Goal: Information Seeking & Learning: Learn about a topic

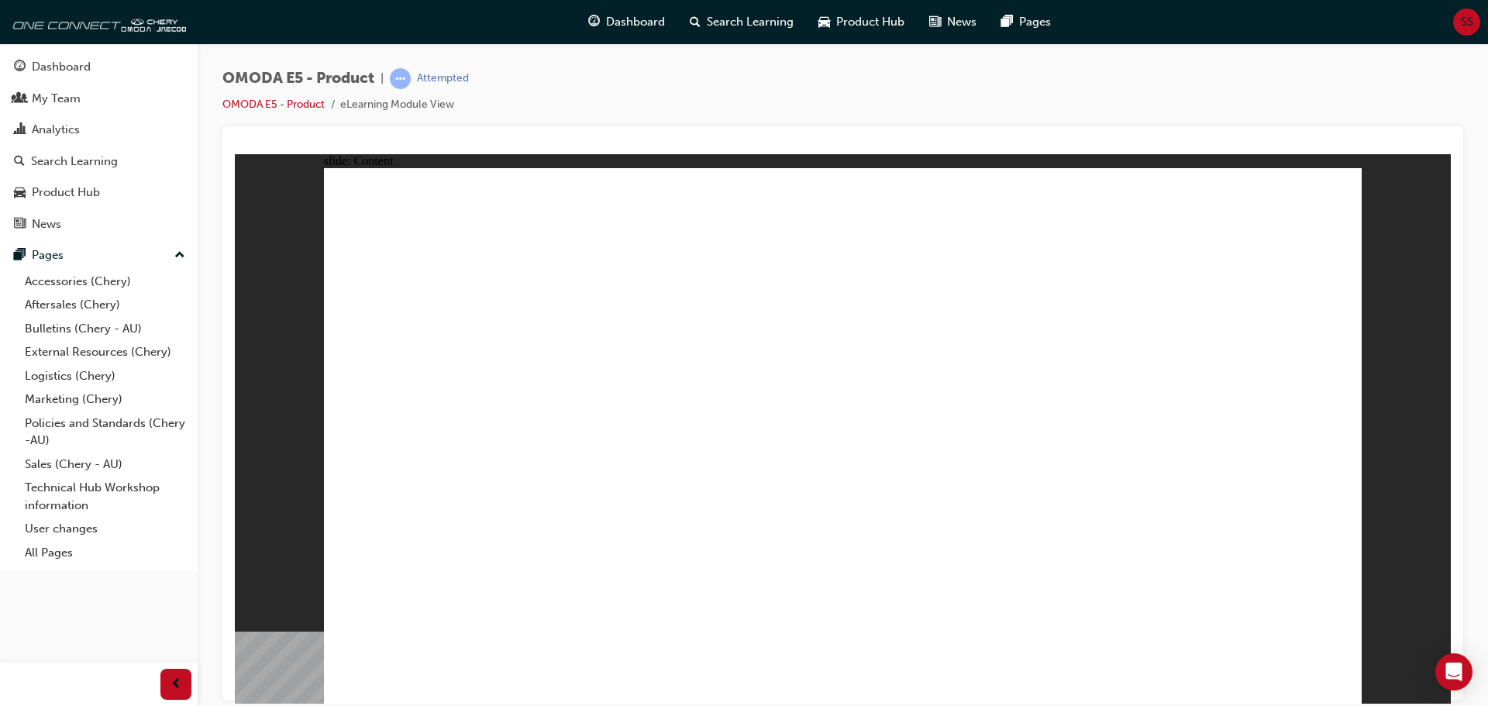
click at [272, 276] on div "slide: Content Rectangle 1 Rectangle MENU RESOURCES right-arrow.png right-arrow…" at bounding box center [843, 428] width 1216 height 550
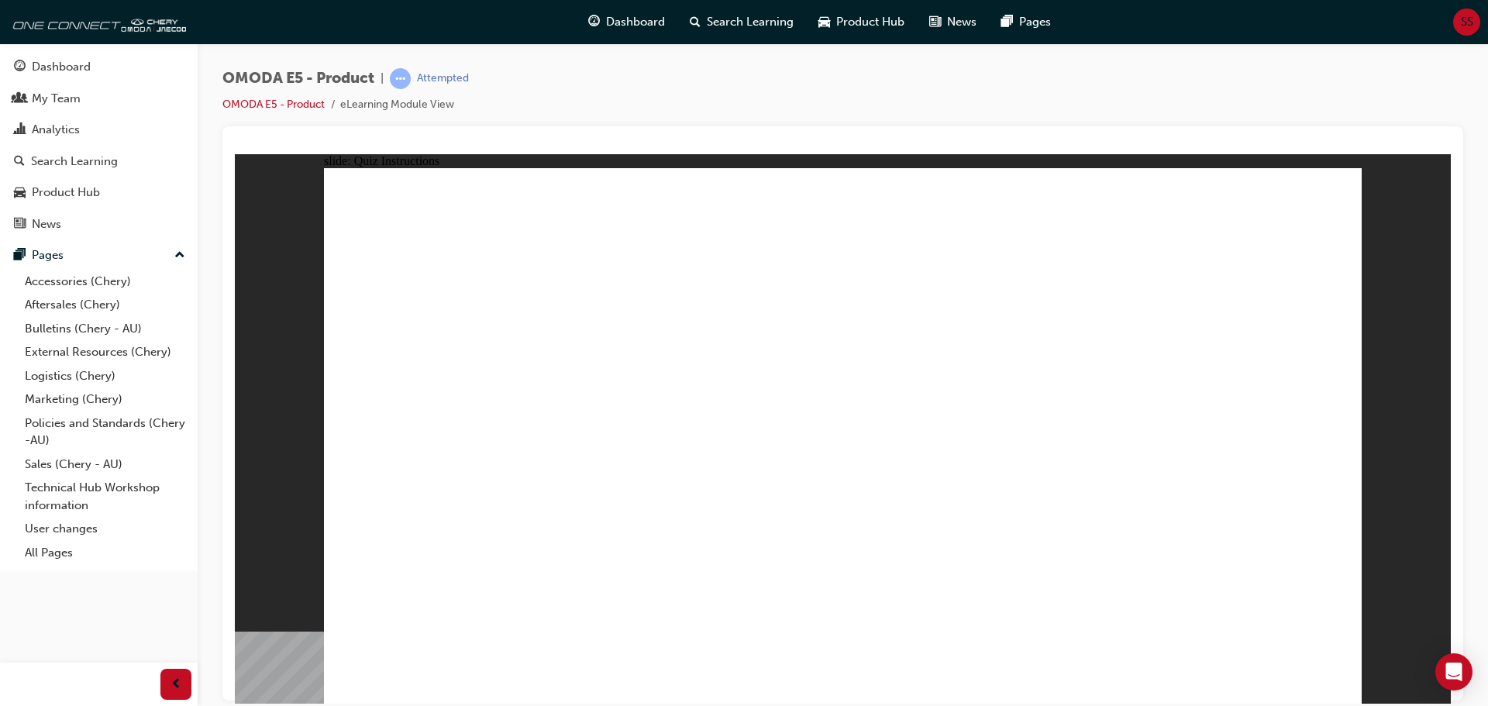
radio input "true"
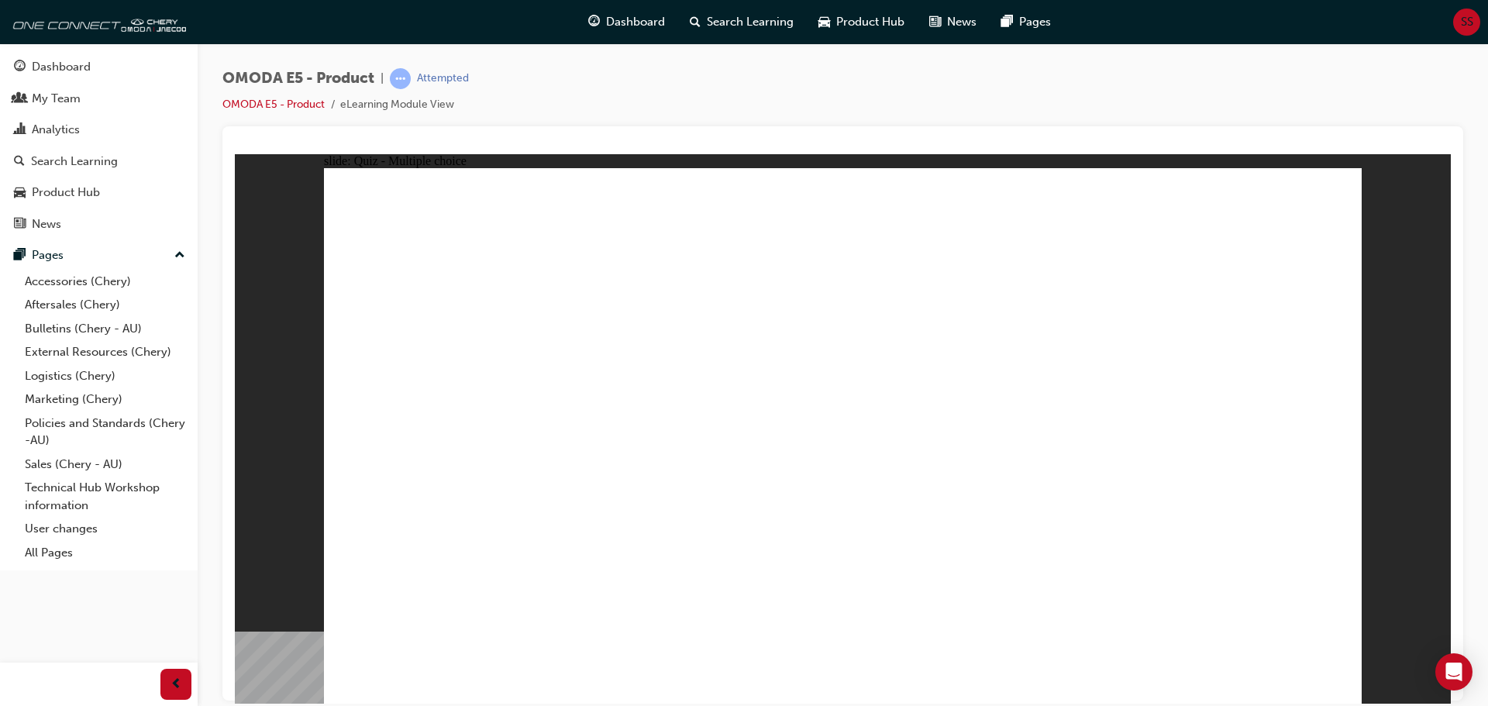
radio input "true"
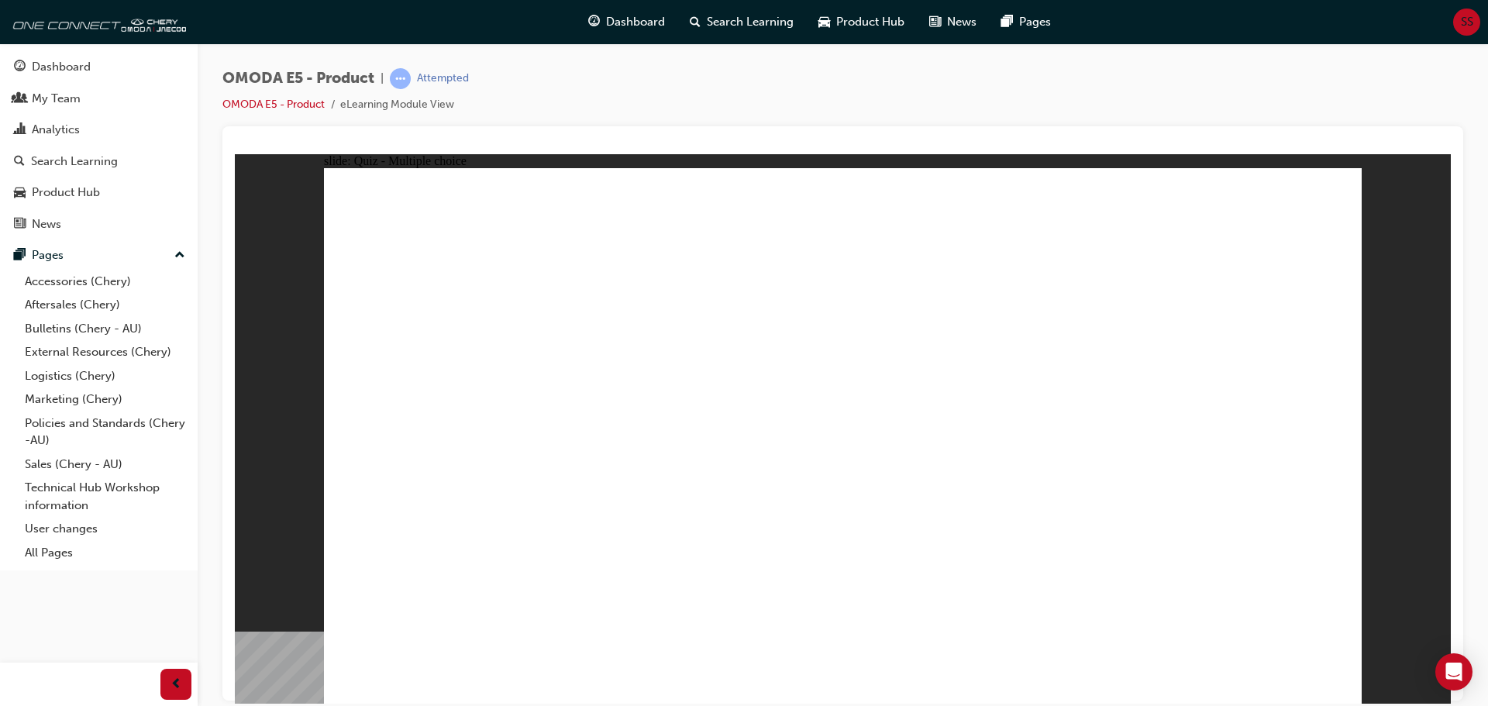
radio input "true"
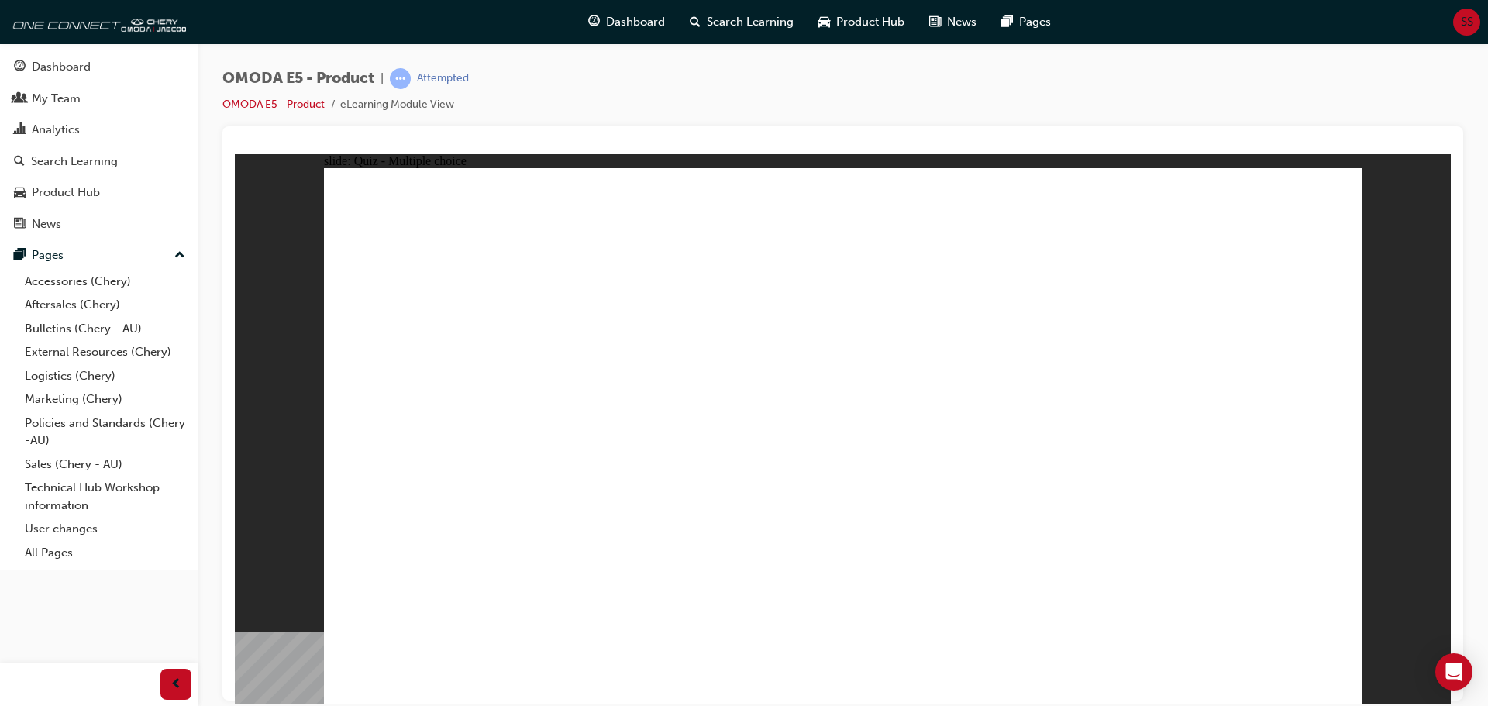
radio input "true"
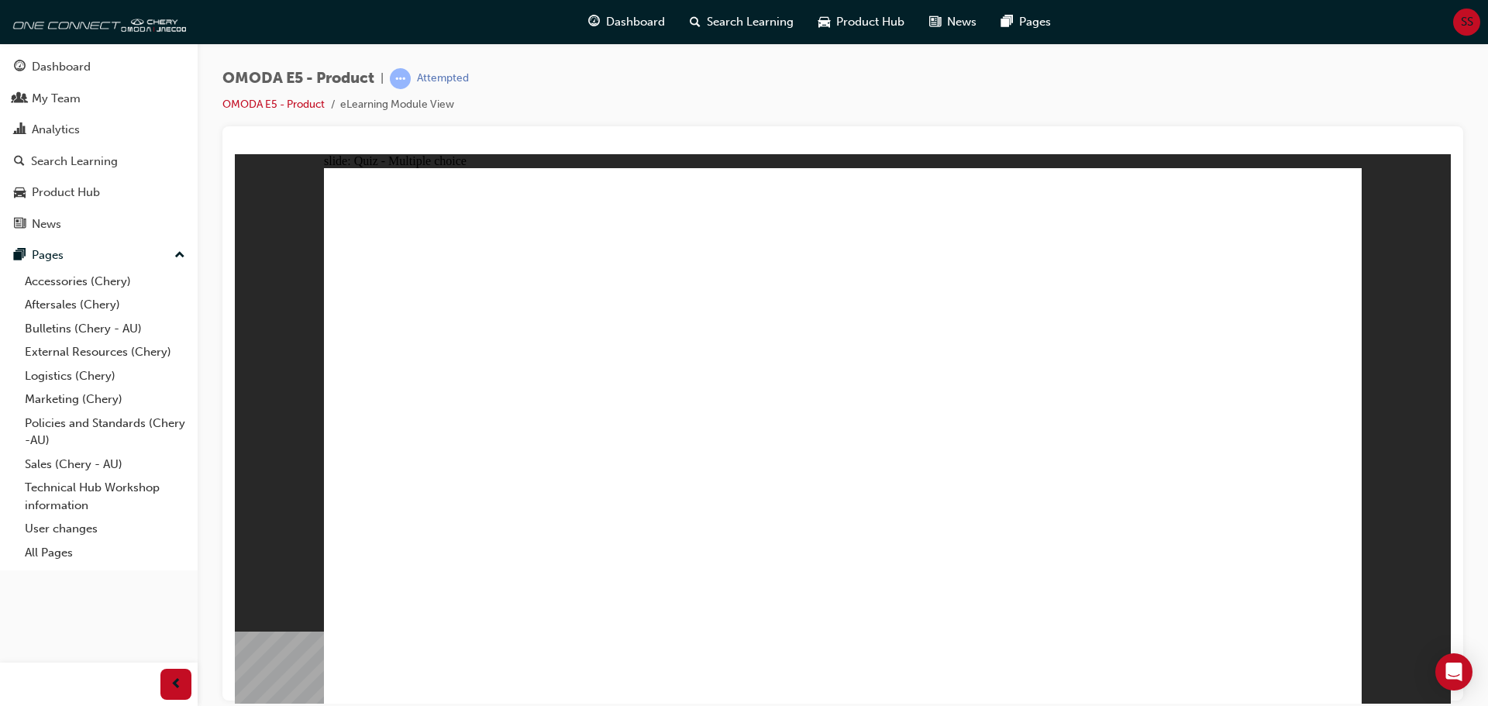
radio input "true"
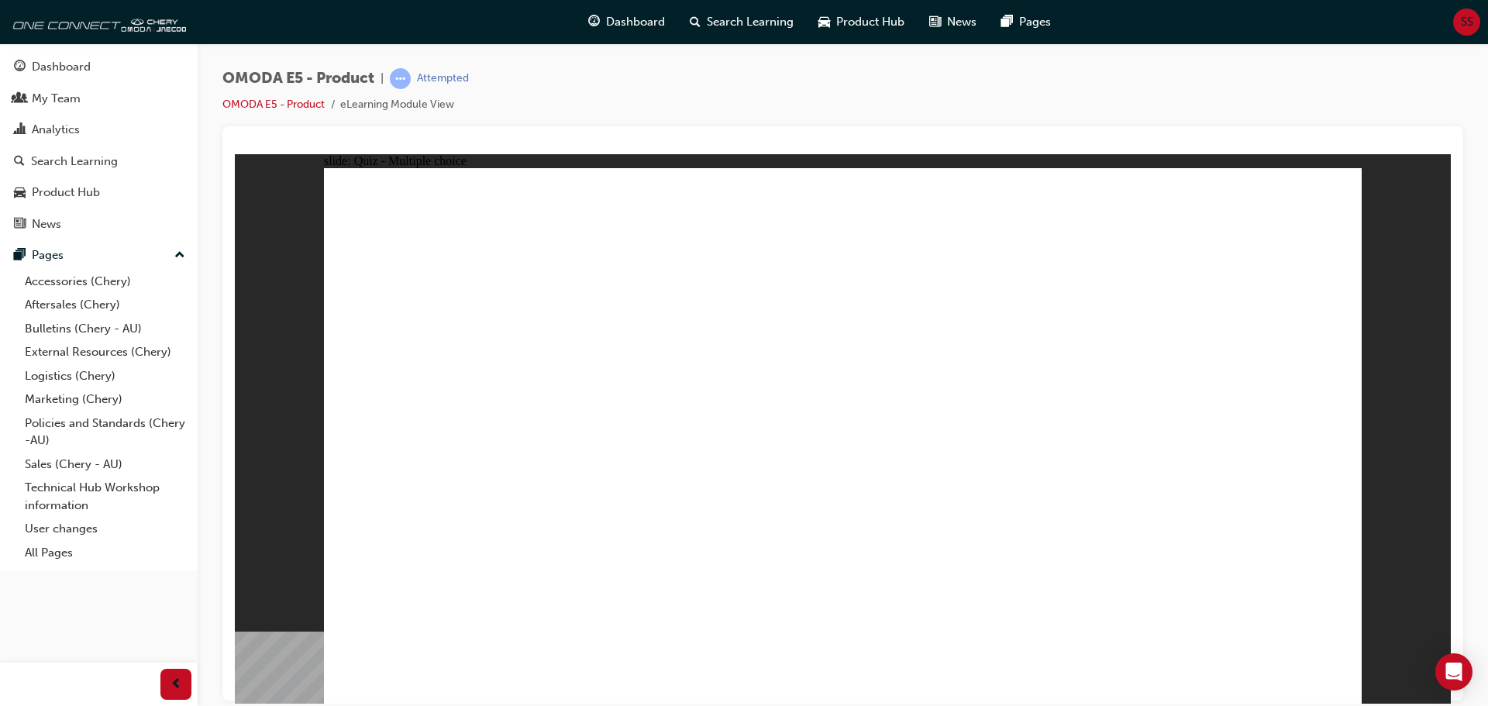
radio input "true"
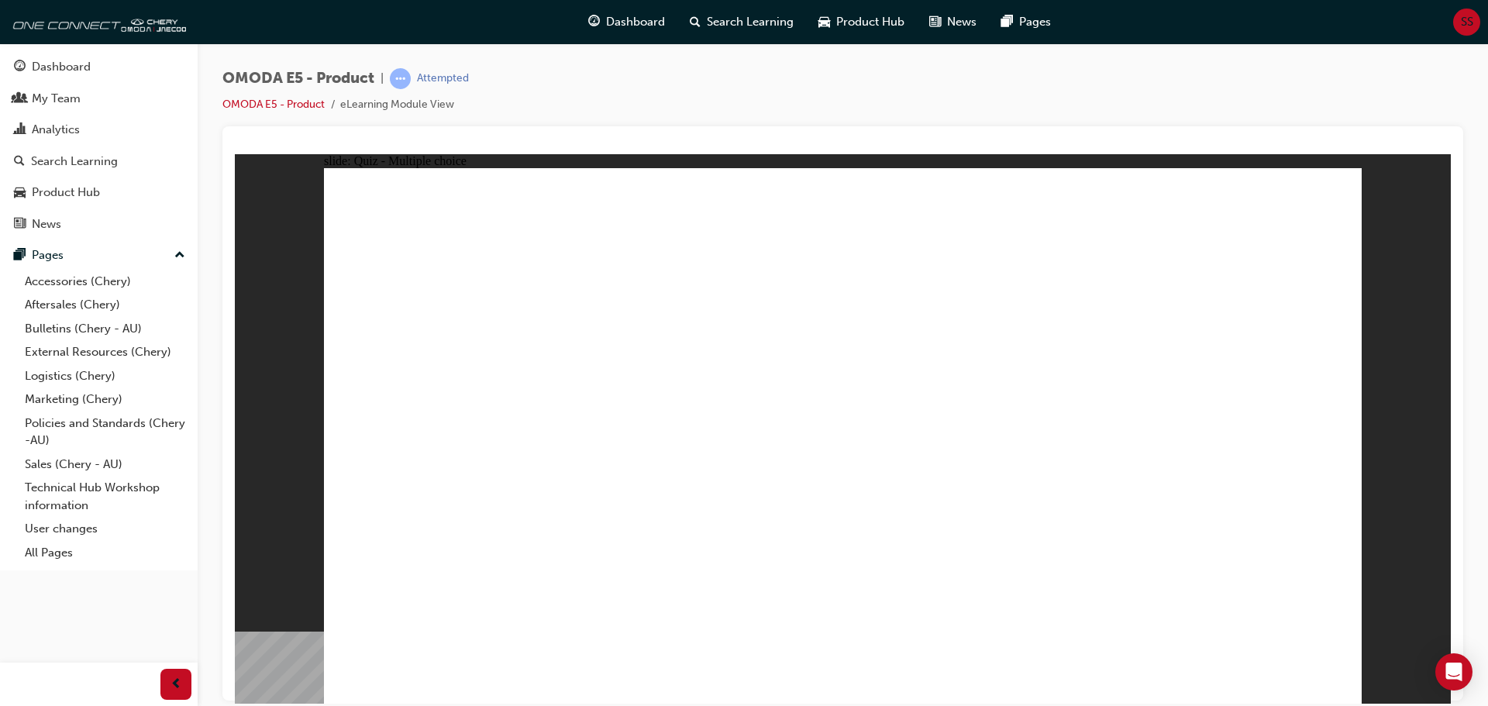
radio input "true"
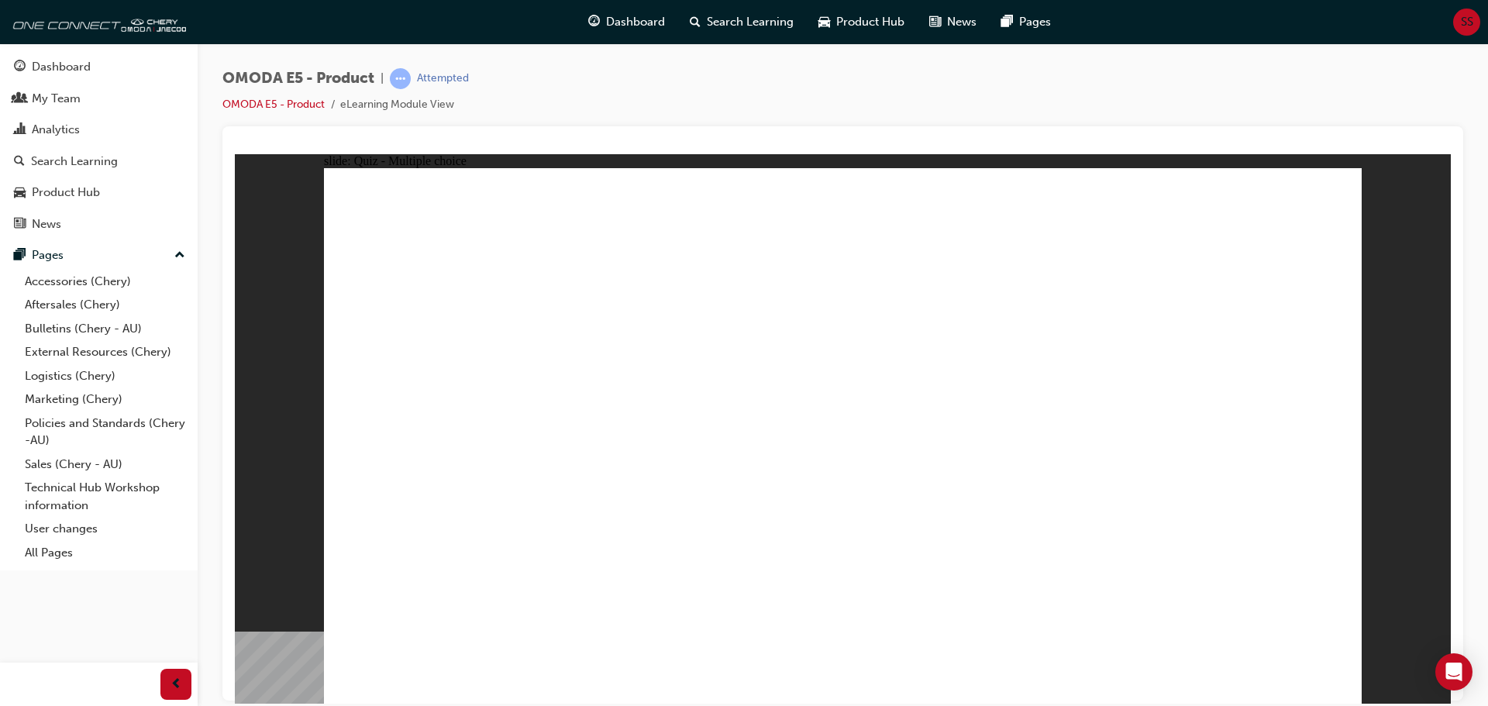
radio input "true"
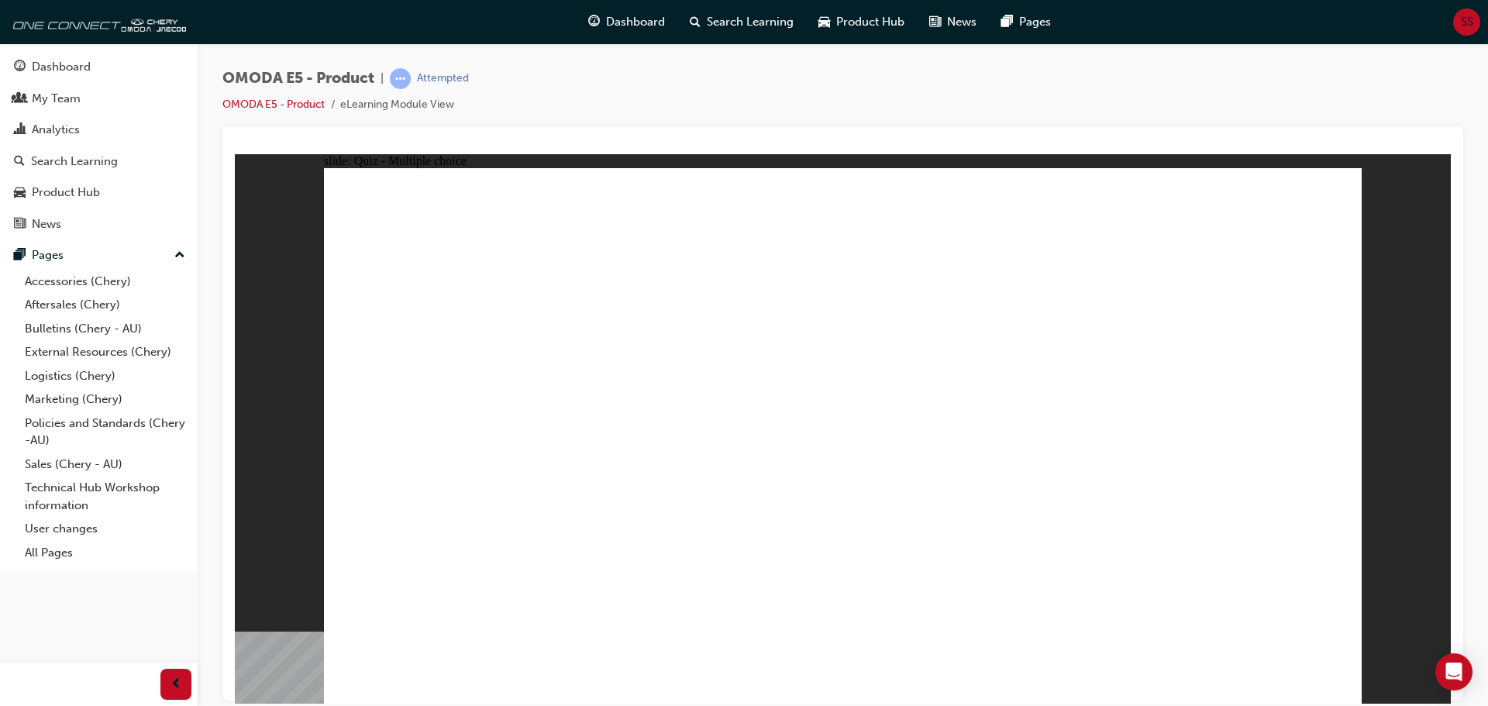
radio input "true"
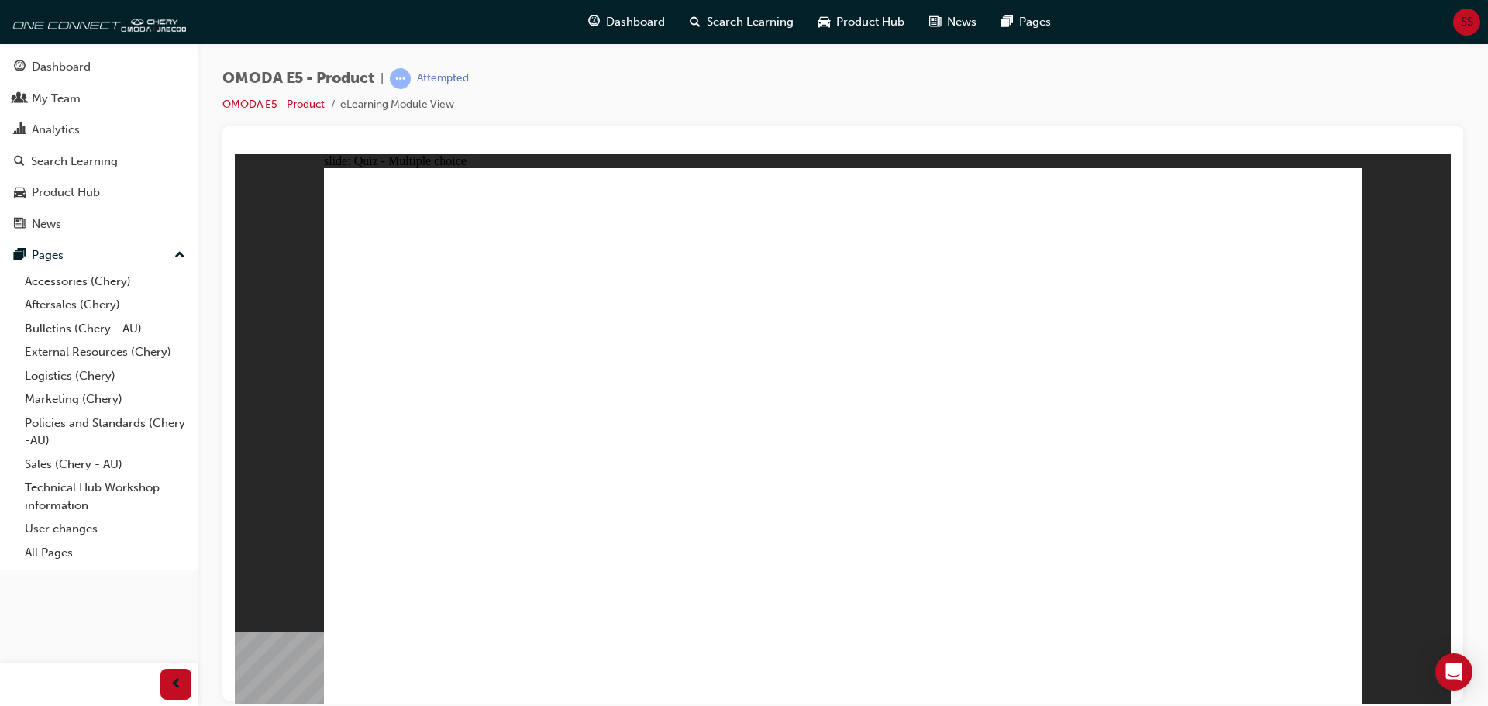
radio input "true"
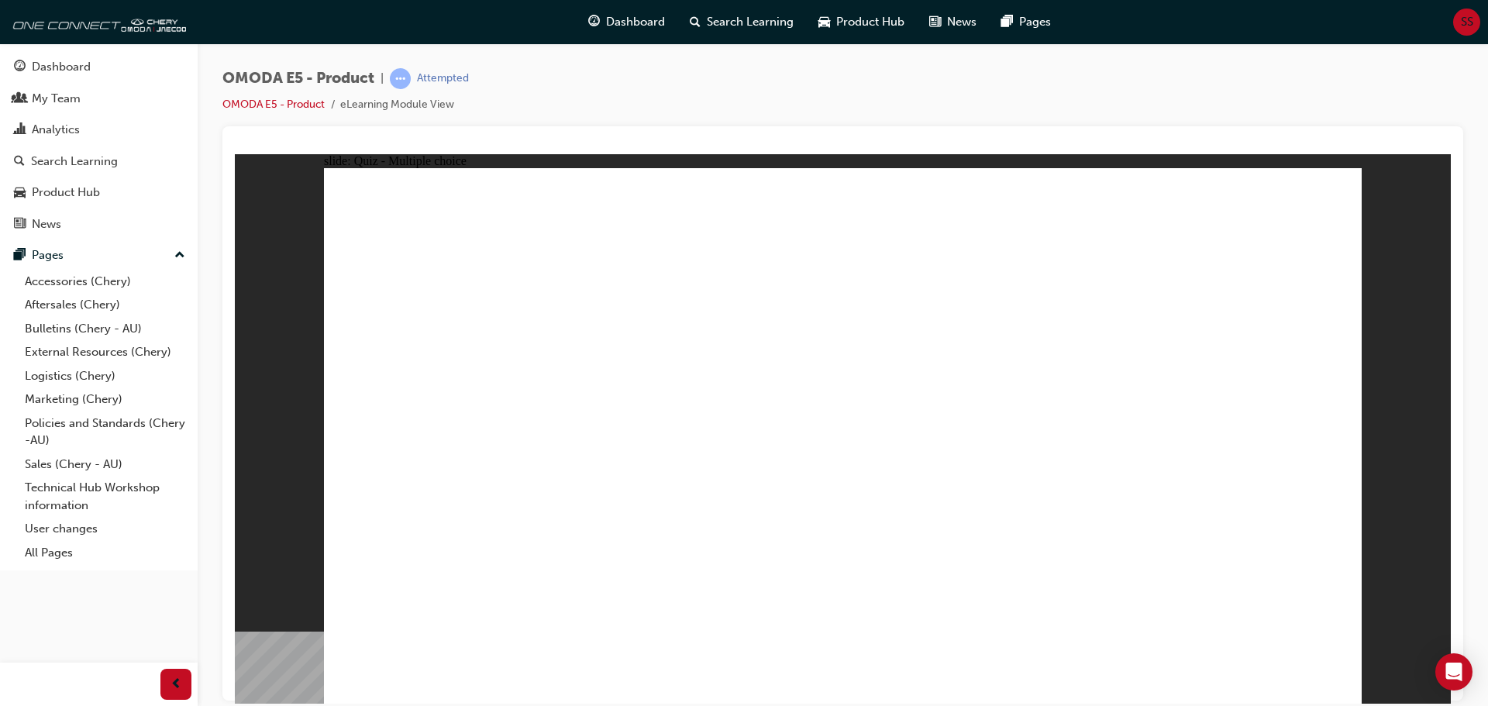
radio input "true"
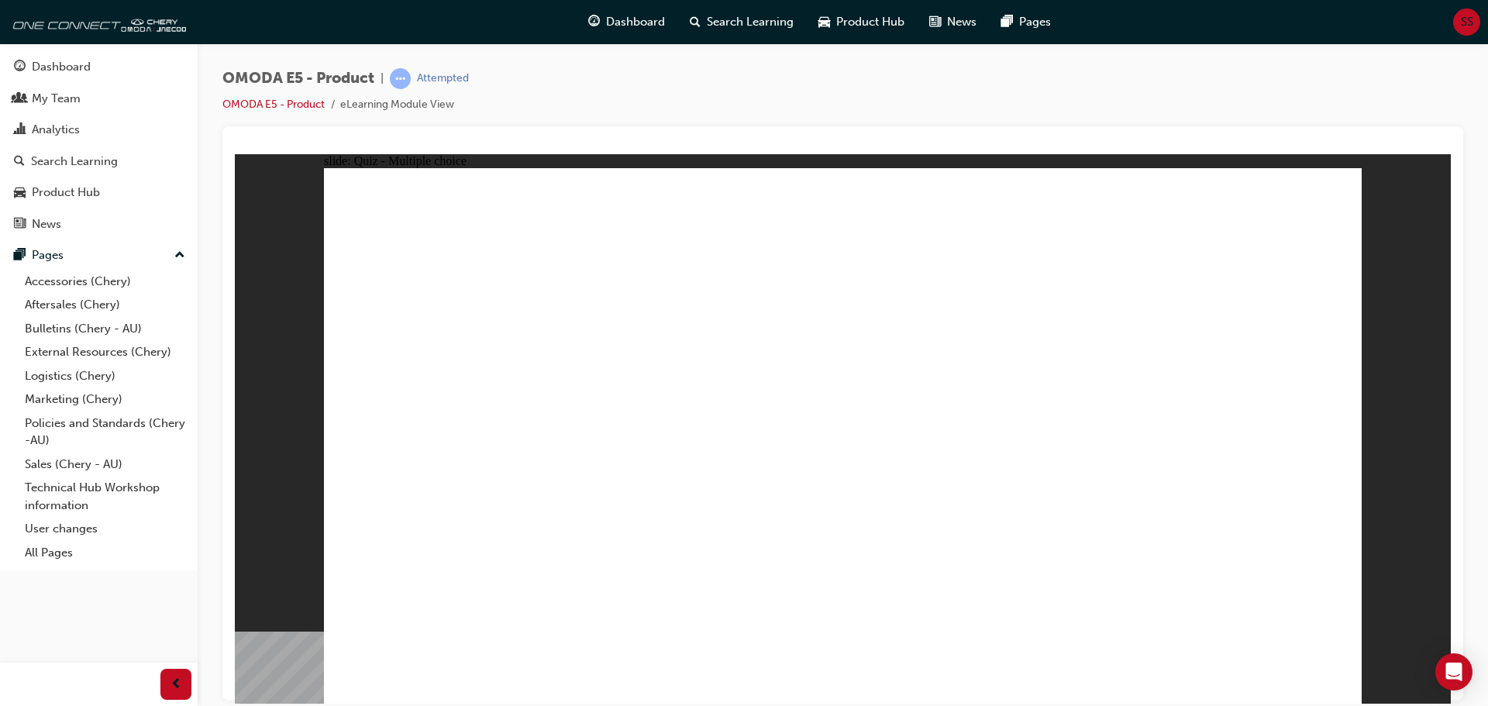
radio input "true"
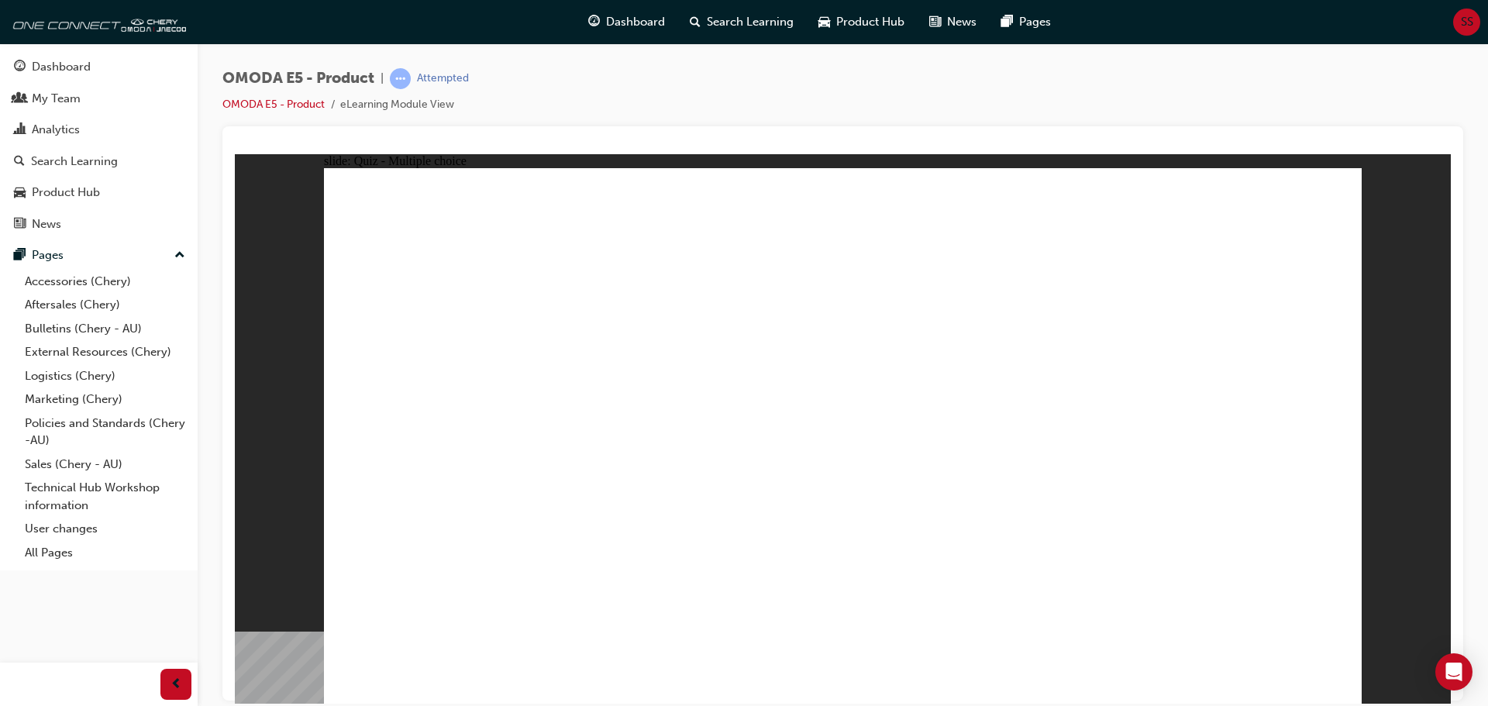
radio input "true"
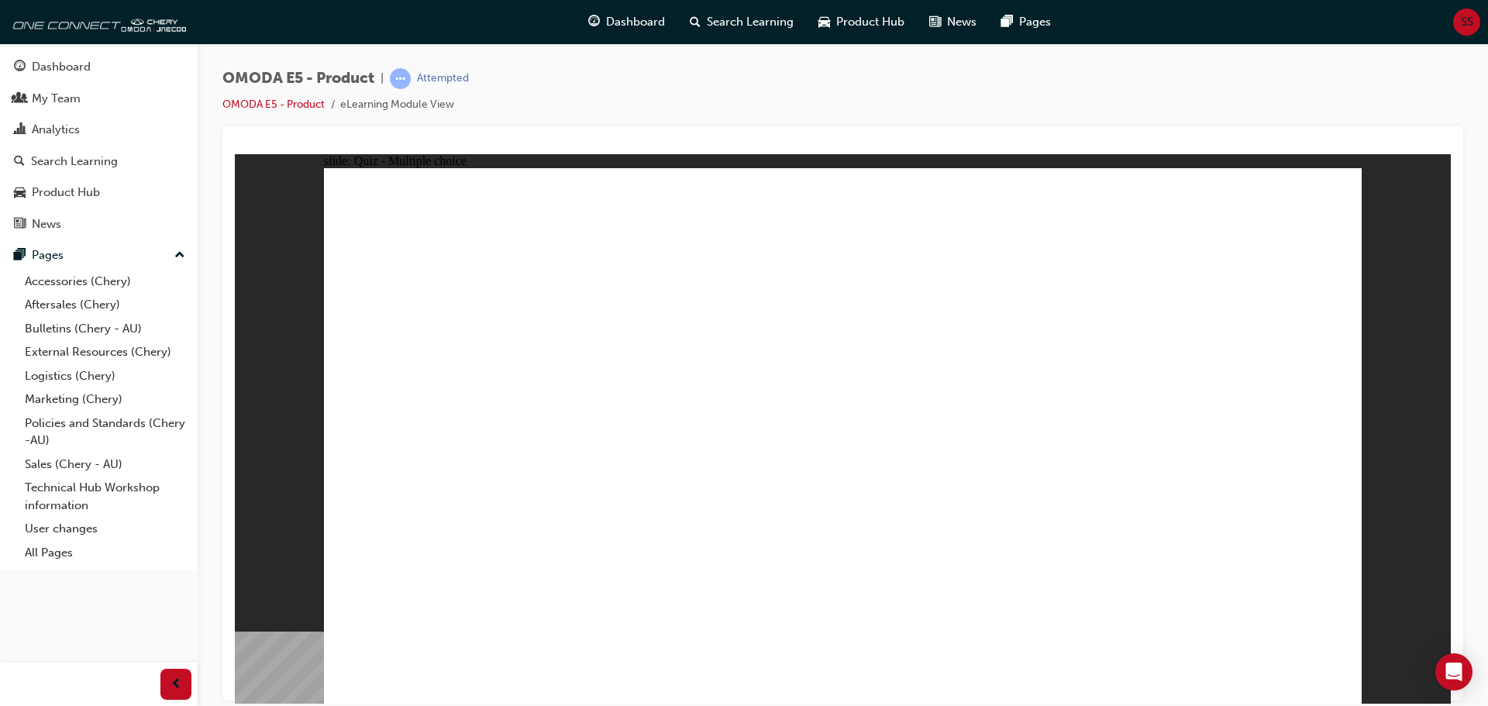
radio input "true"
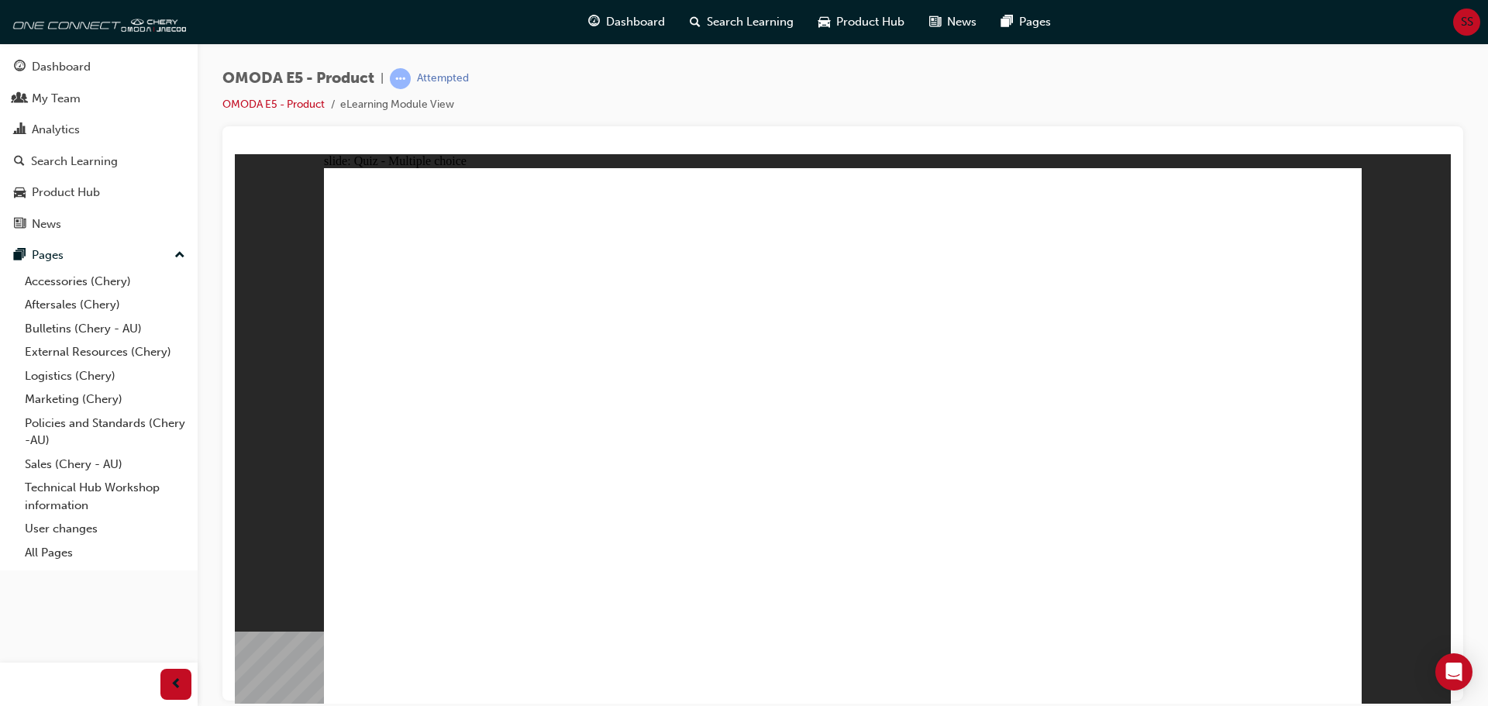
radio input "true"
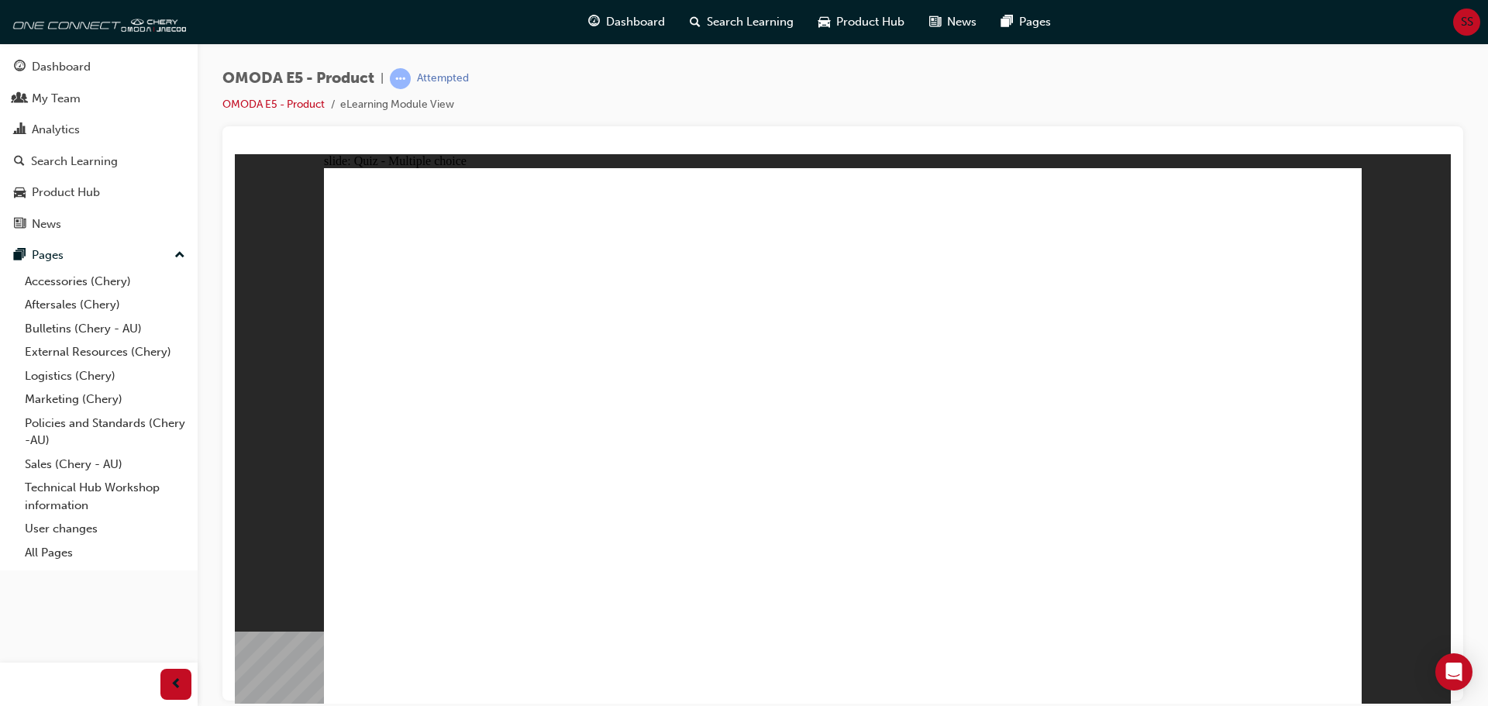
radio input "true"
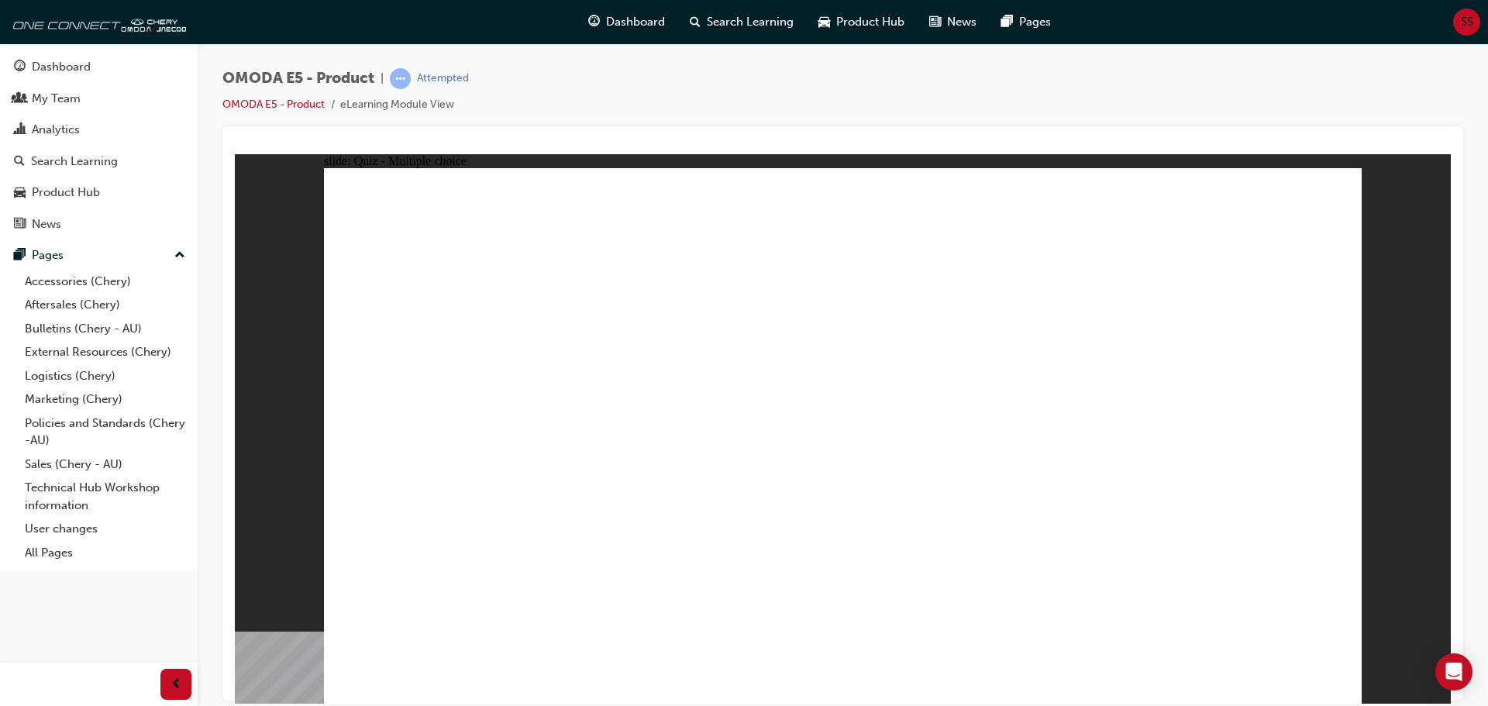
radio input "true"
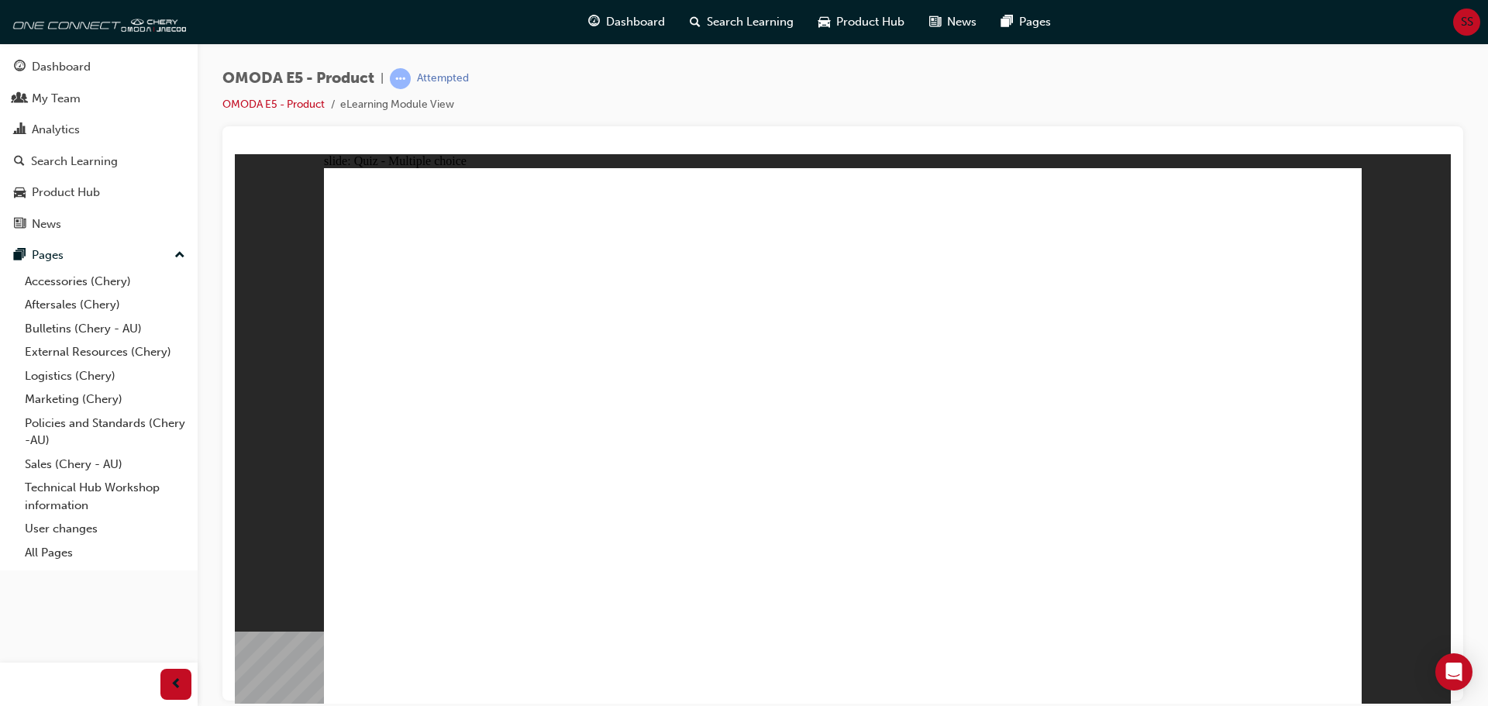
radio input "true"
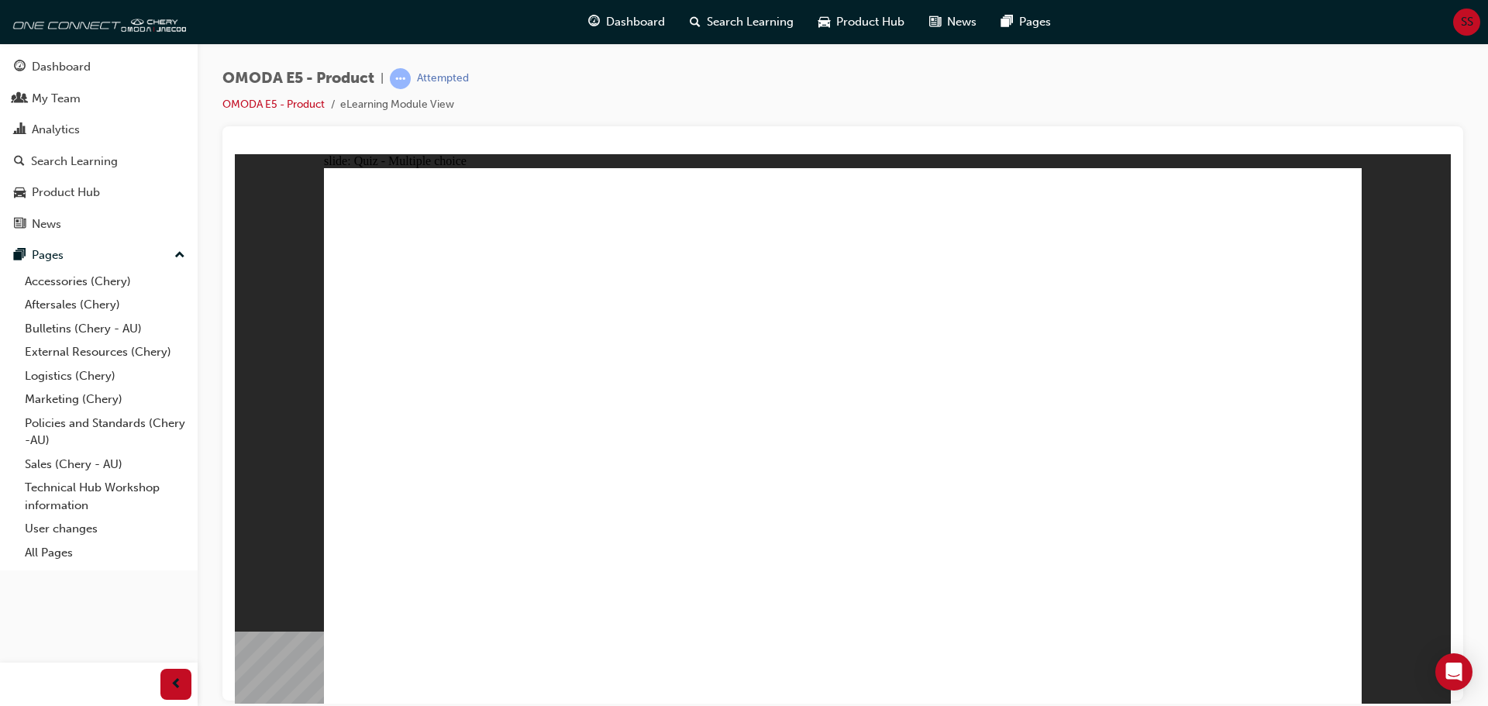
radio input "true"
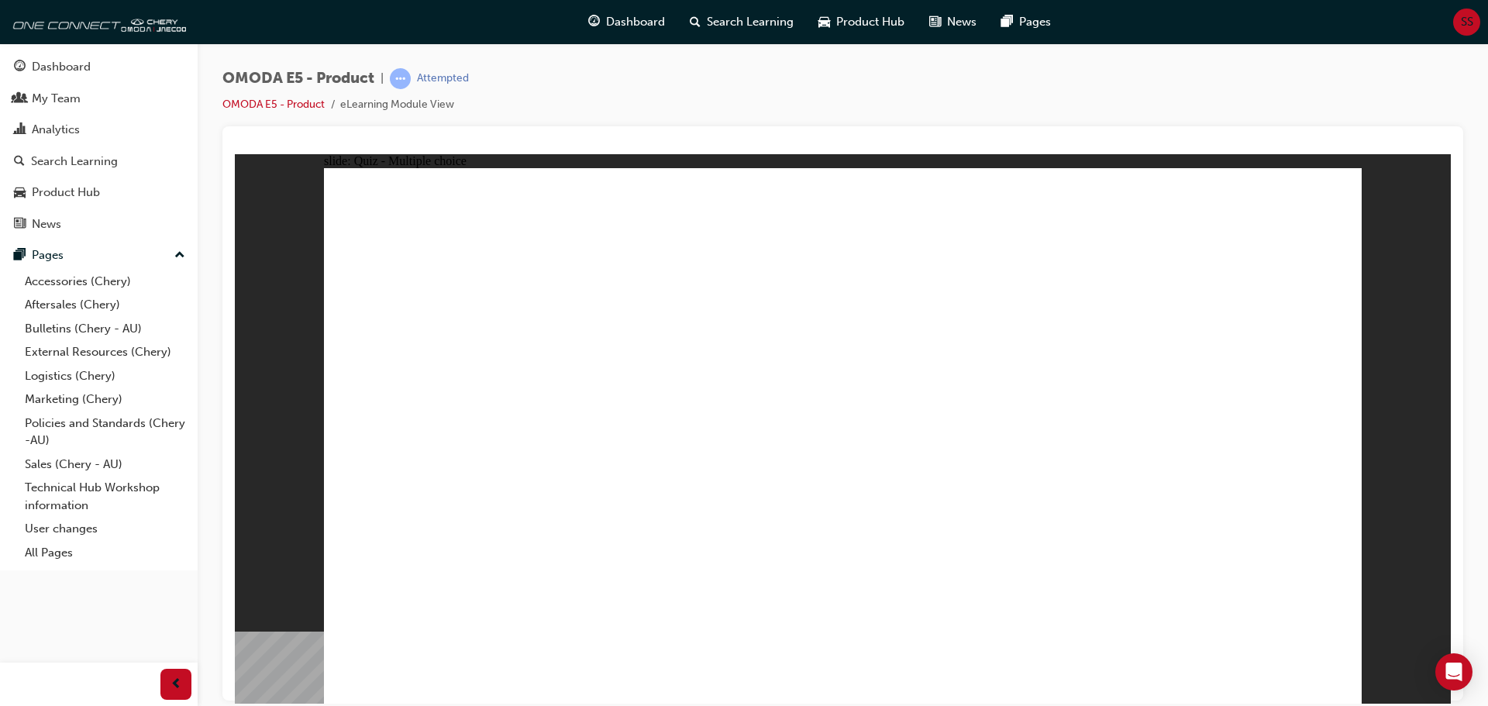
radio input "true"
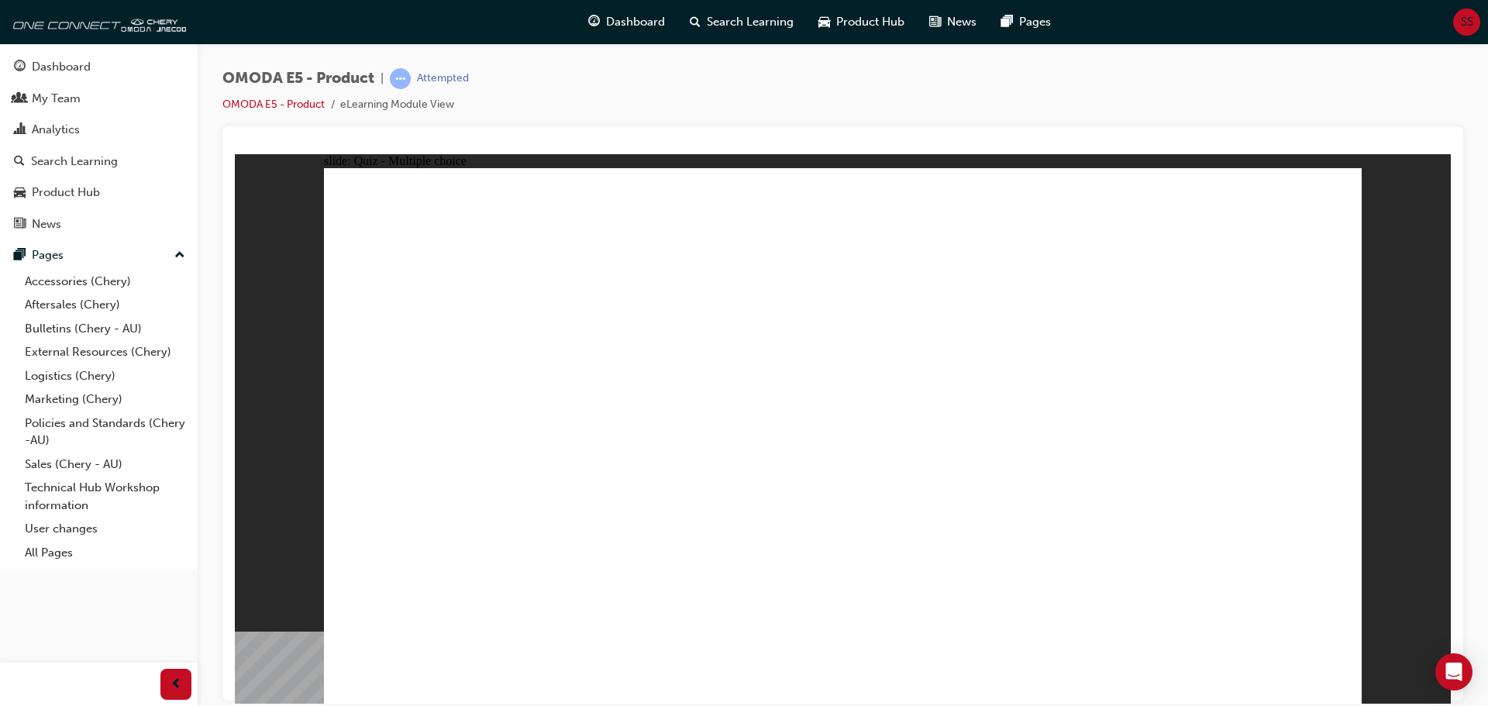
radio input "true"
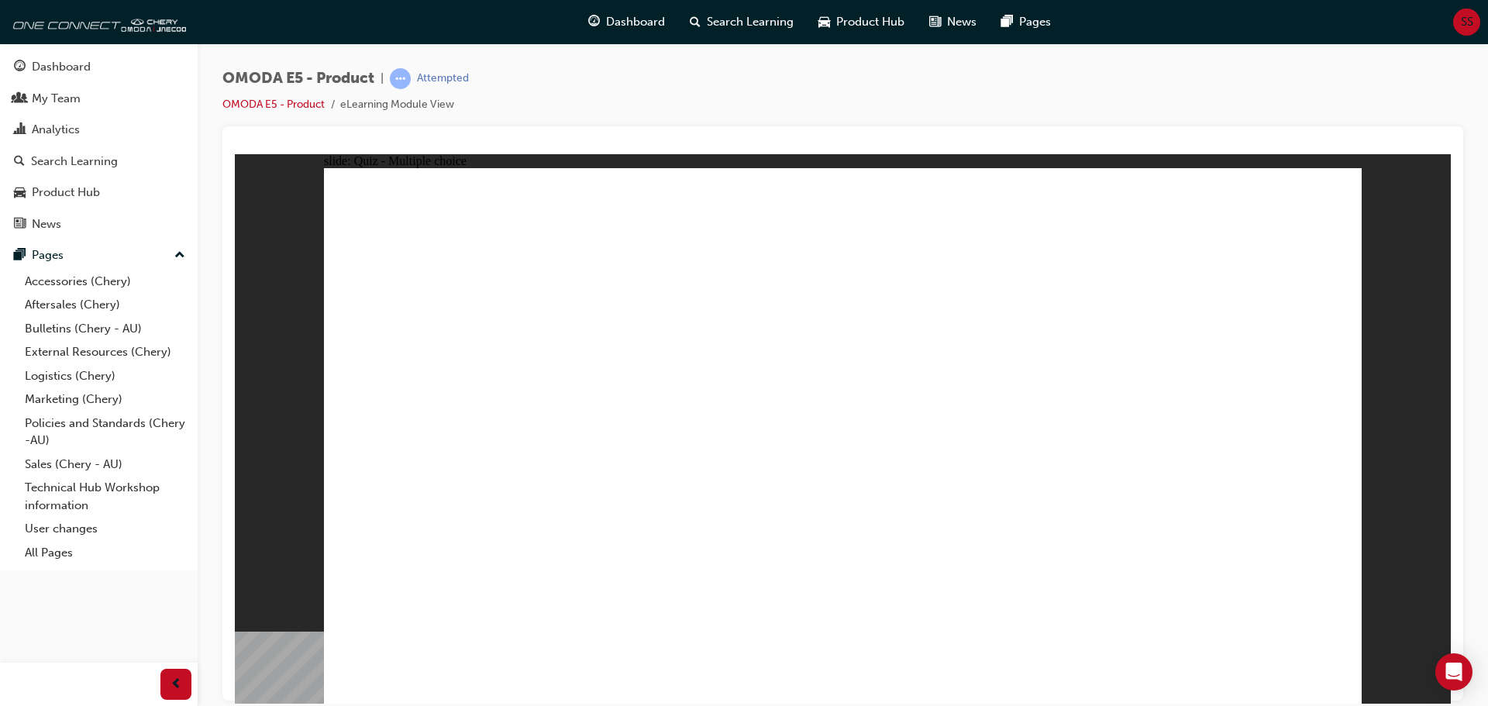
radio input "true"
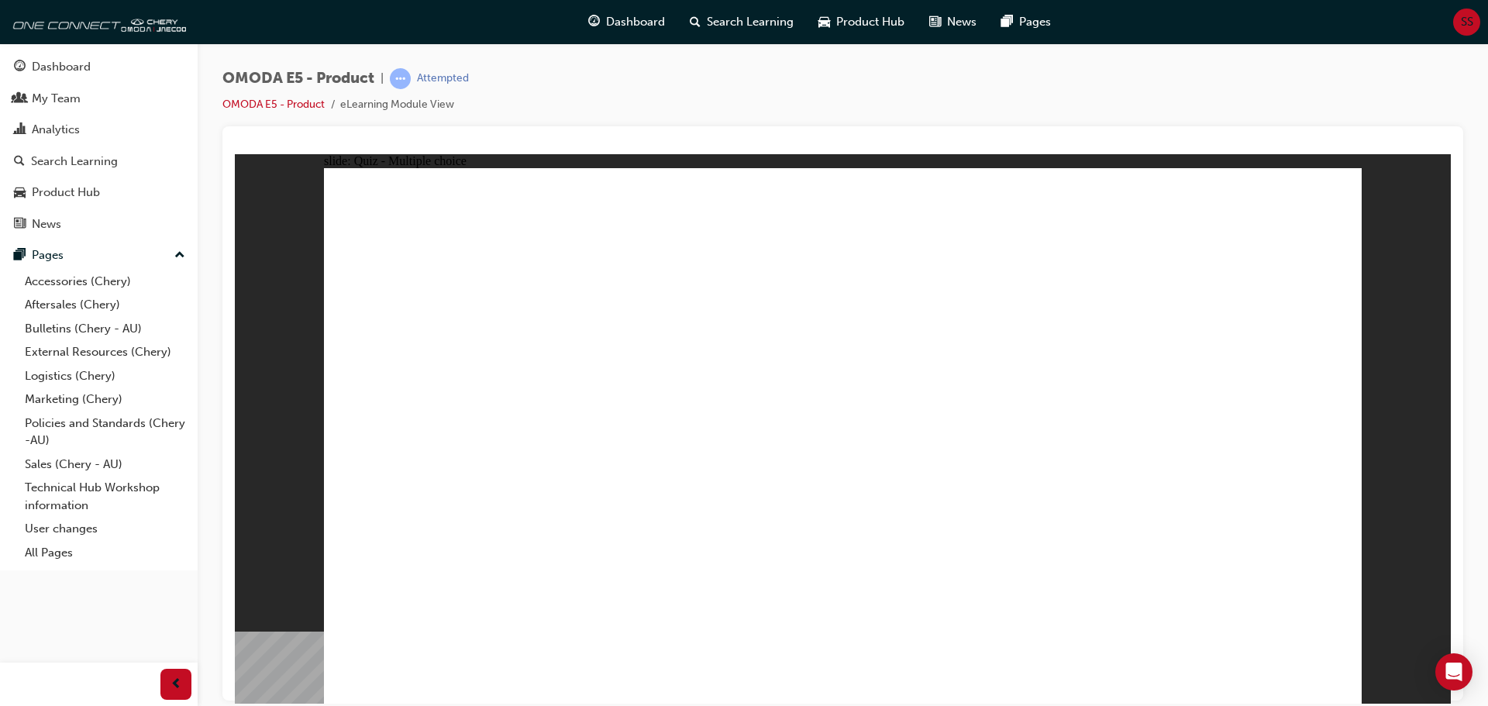
radio input "true"
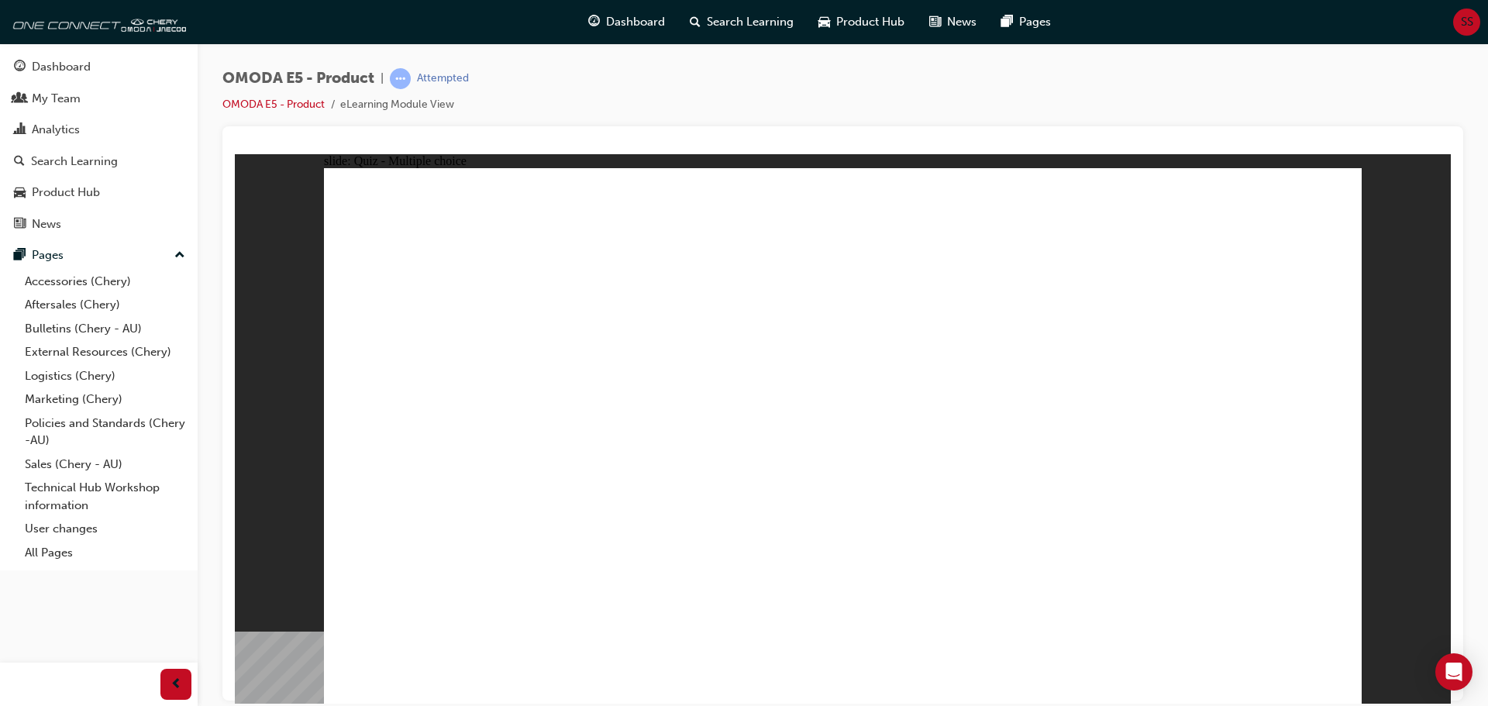
radio input "true"
click at [647, 25] on span "Dashboard" at bounding box center [635, 22] width 59 height 18
